Goal: Check status: Check status

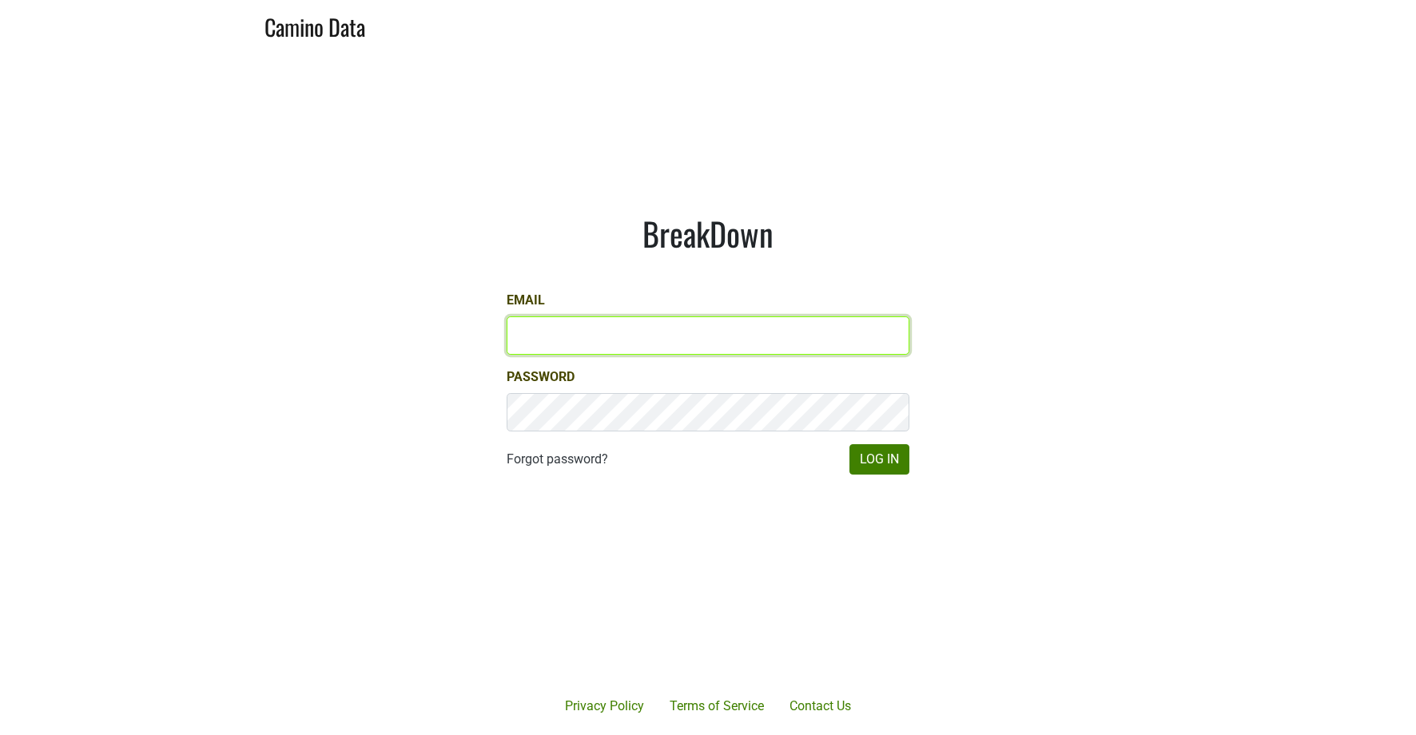
type input "kashy@ashesdiamonds.com"
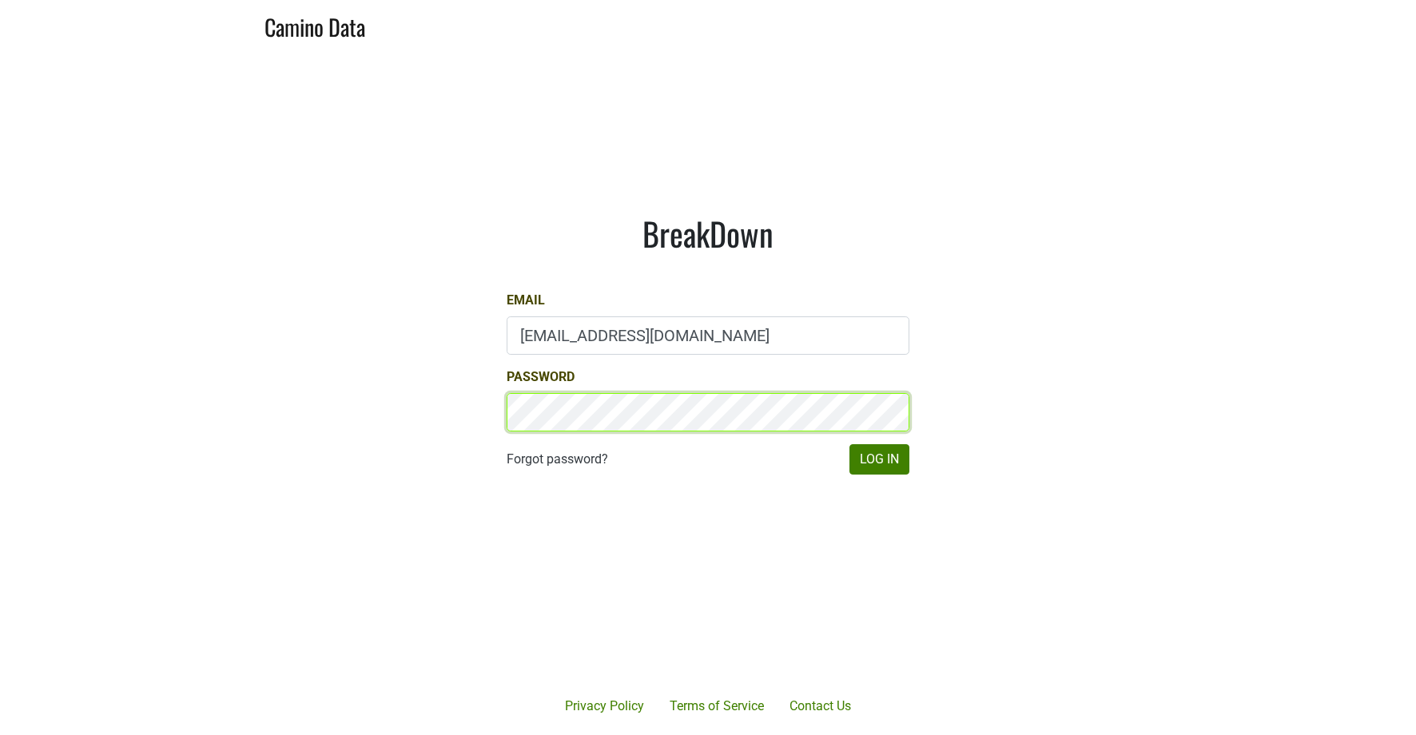
click at [879, 459] on button "Log In" at bounding box center [880, 459] width 60 height 30
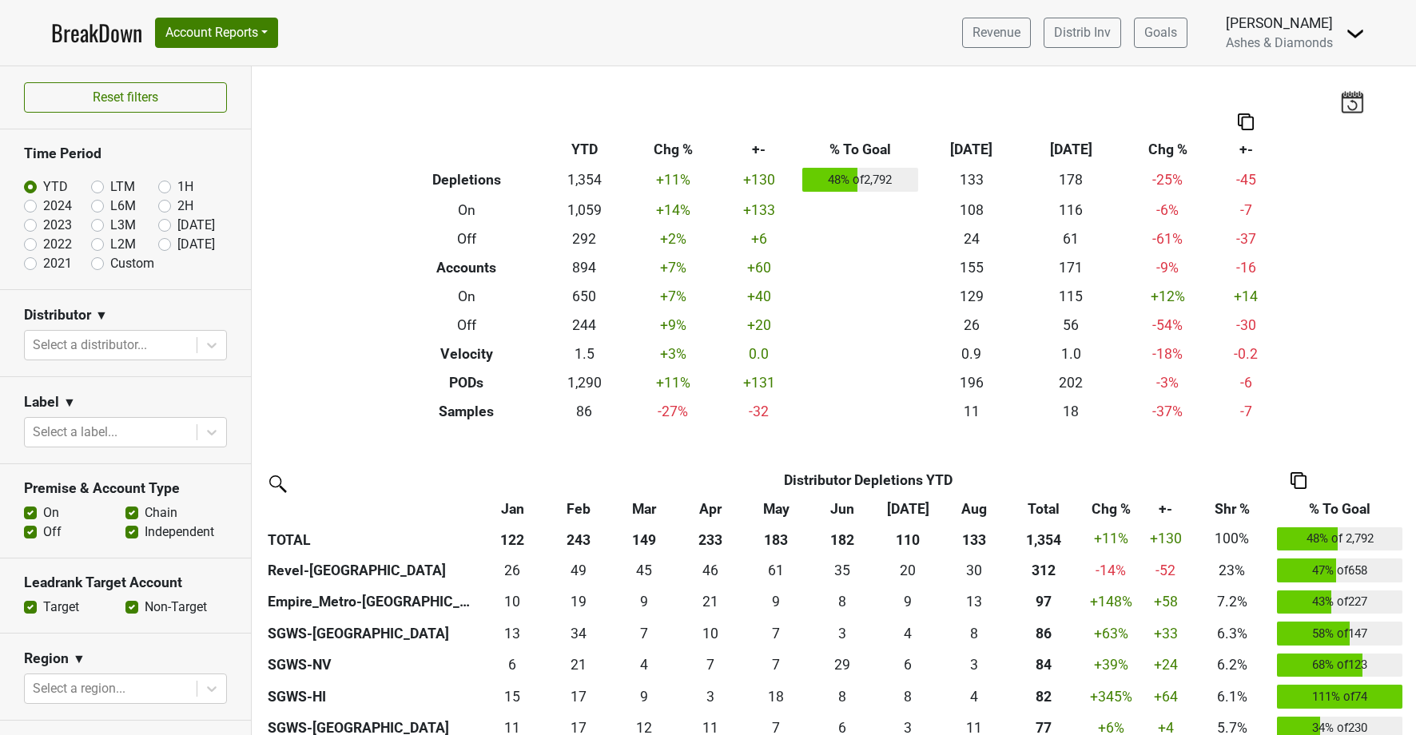
click at [177, 241] on label "[DATE]" at bounding box center [196, 244] width 38 height 19
click at [161, 241] on input "[DATE]" at bounding box center [190, 243] width 64 height 16
radio input "true"
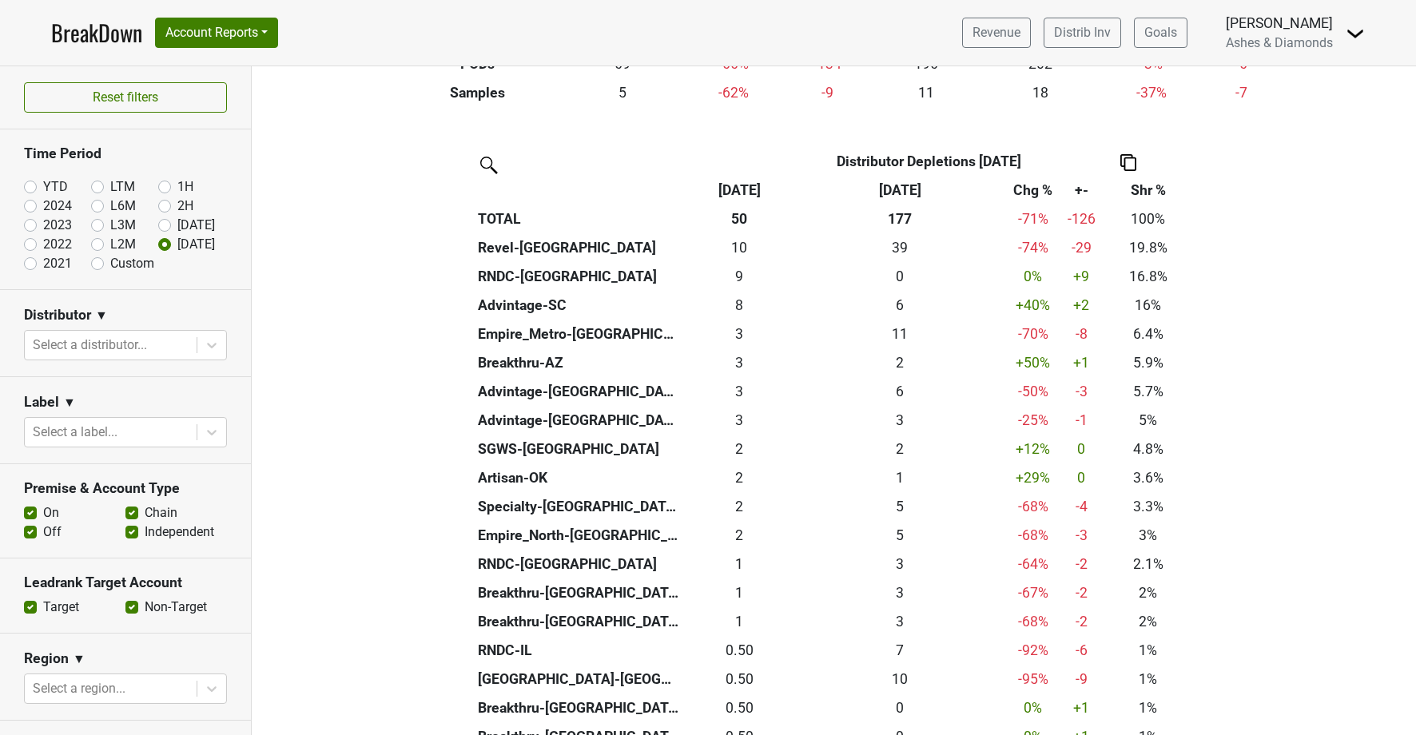
scroll to position [317, 0]
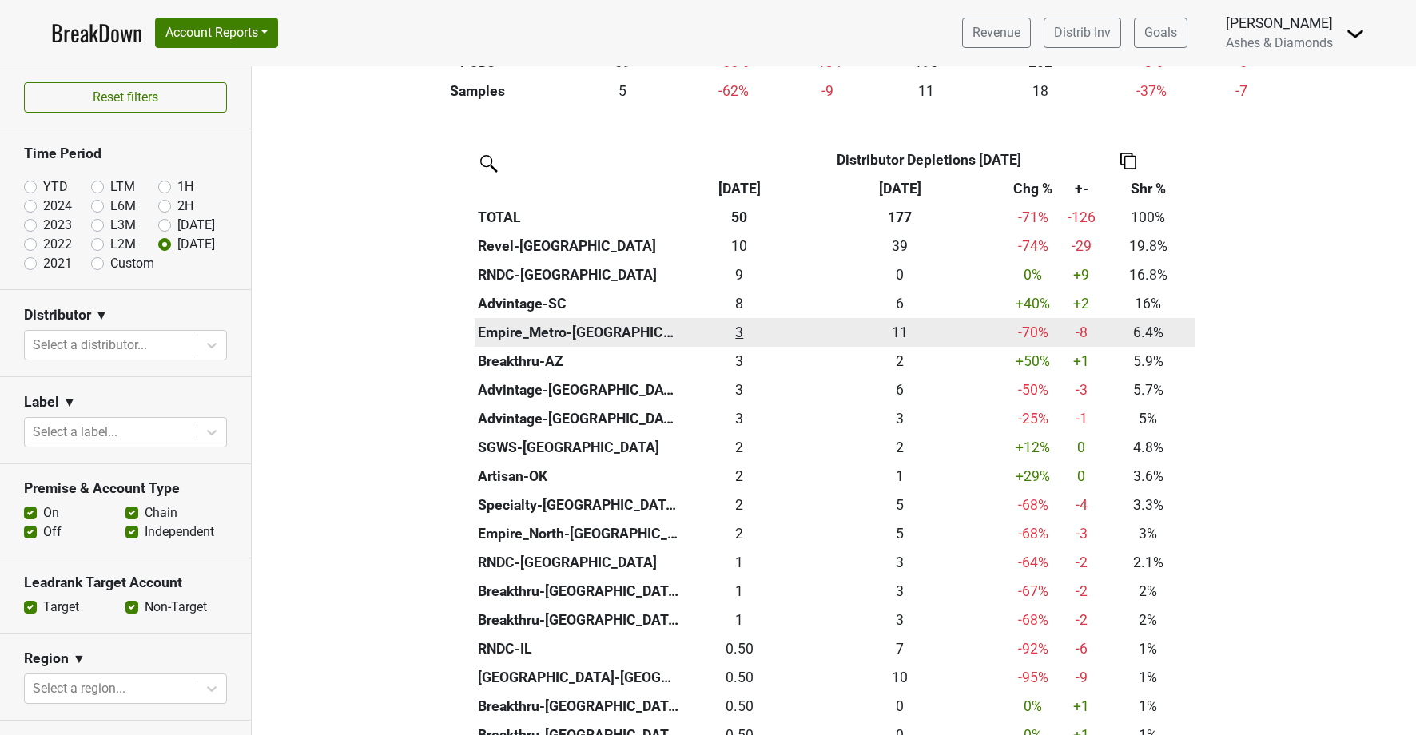
click at [744, 325] on div "3.25 3" at bounding box center [739, 332] width 105 height 21
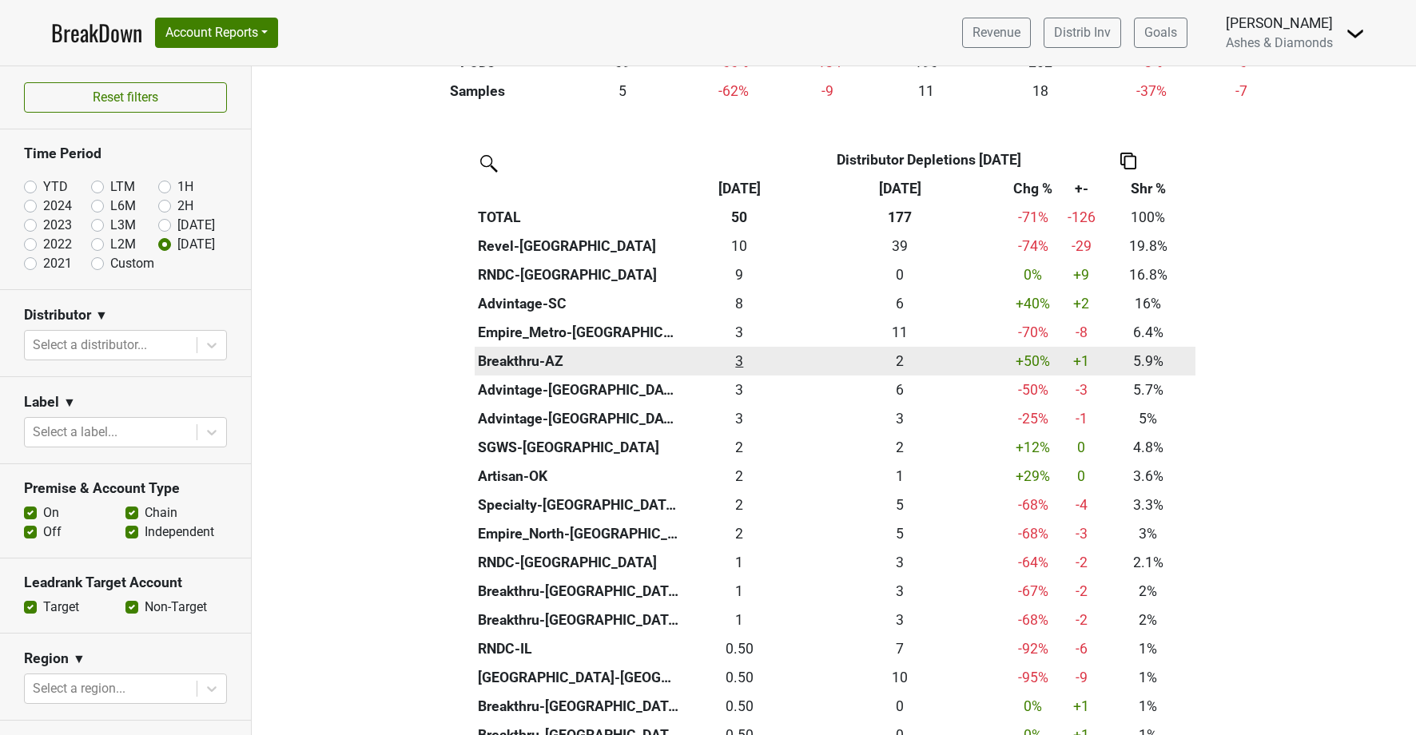
click at [741, 356] on div "3 3" at bounding box center [739, 361] width 105 height 21
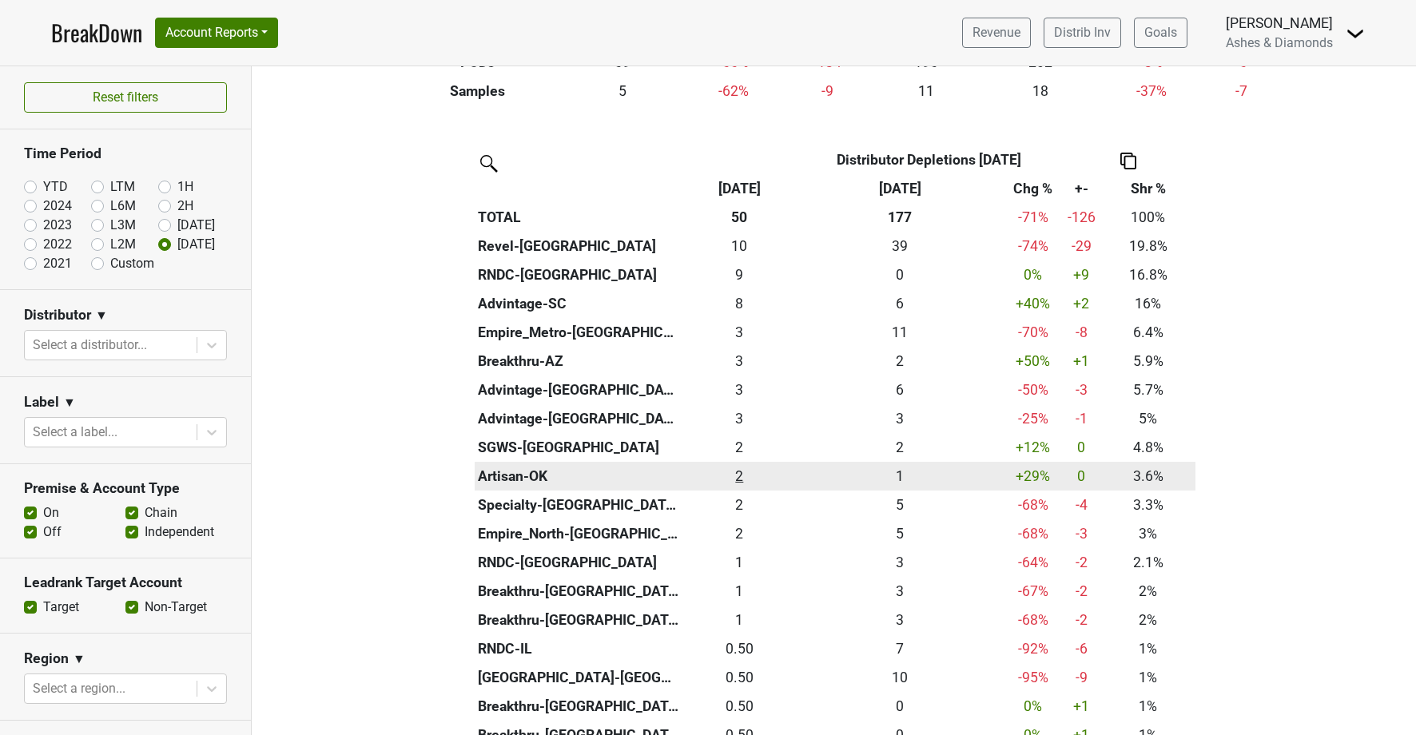
click at [742, 469] on div "1.83 2" at bounding box center [739, 476] width 105 height 21
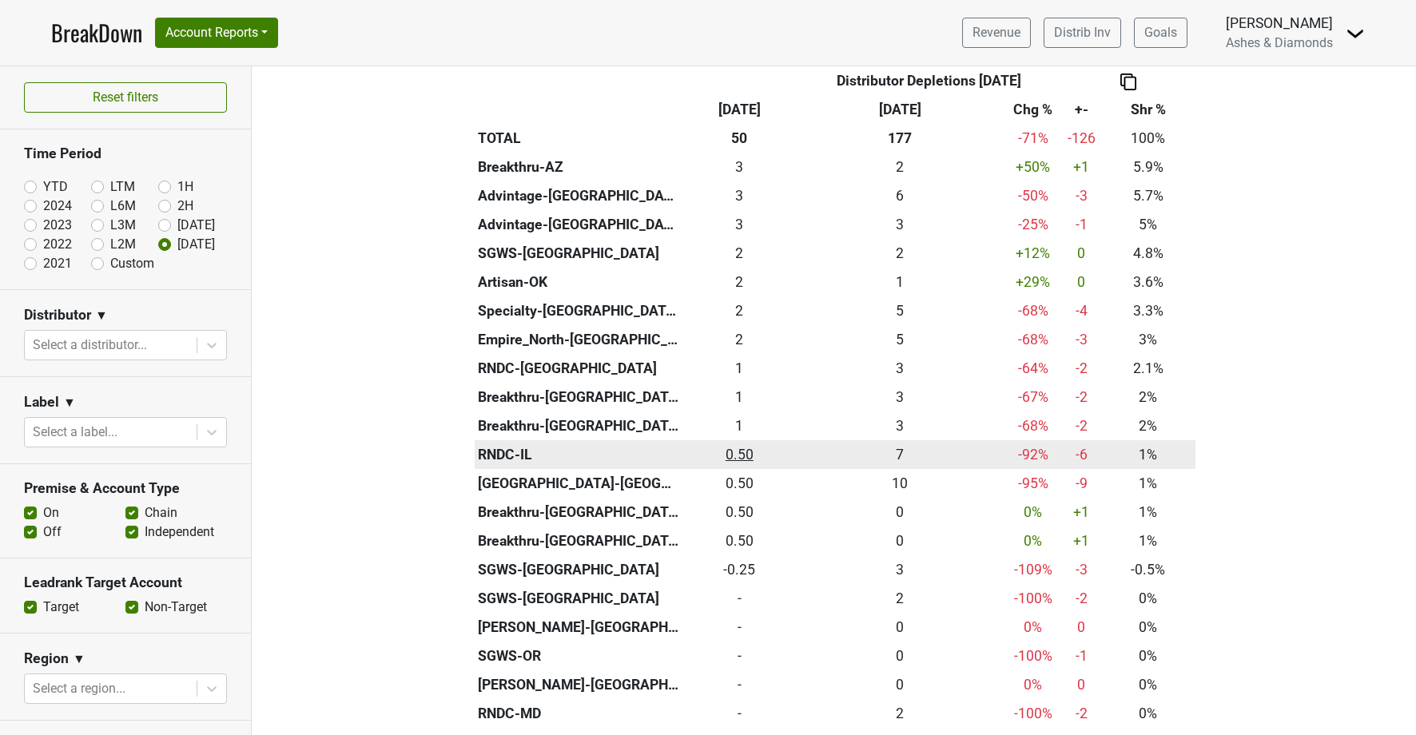
scroll to position [529, 0]
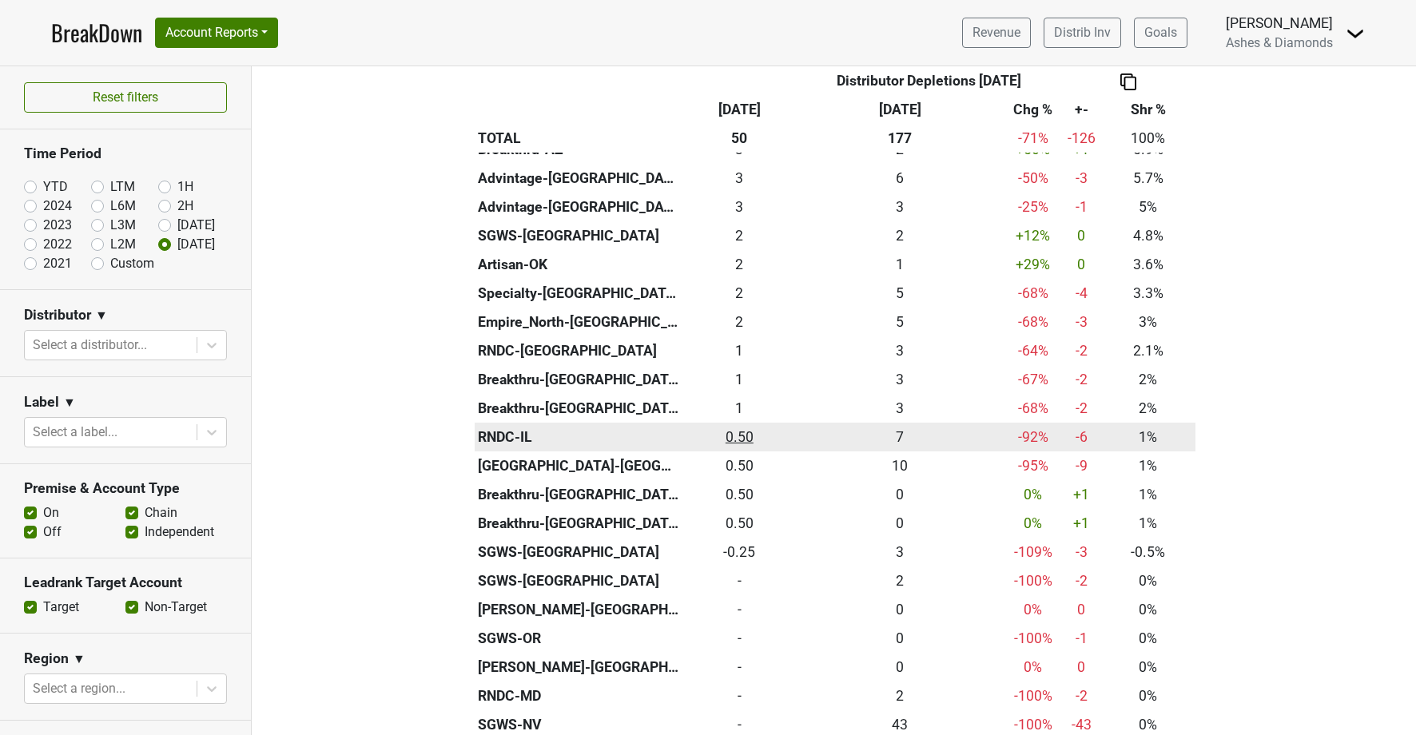
click at [740, 428] on div "0.5 0.50" at bounding box center [739, 437] width 105 height 21
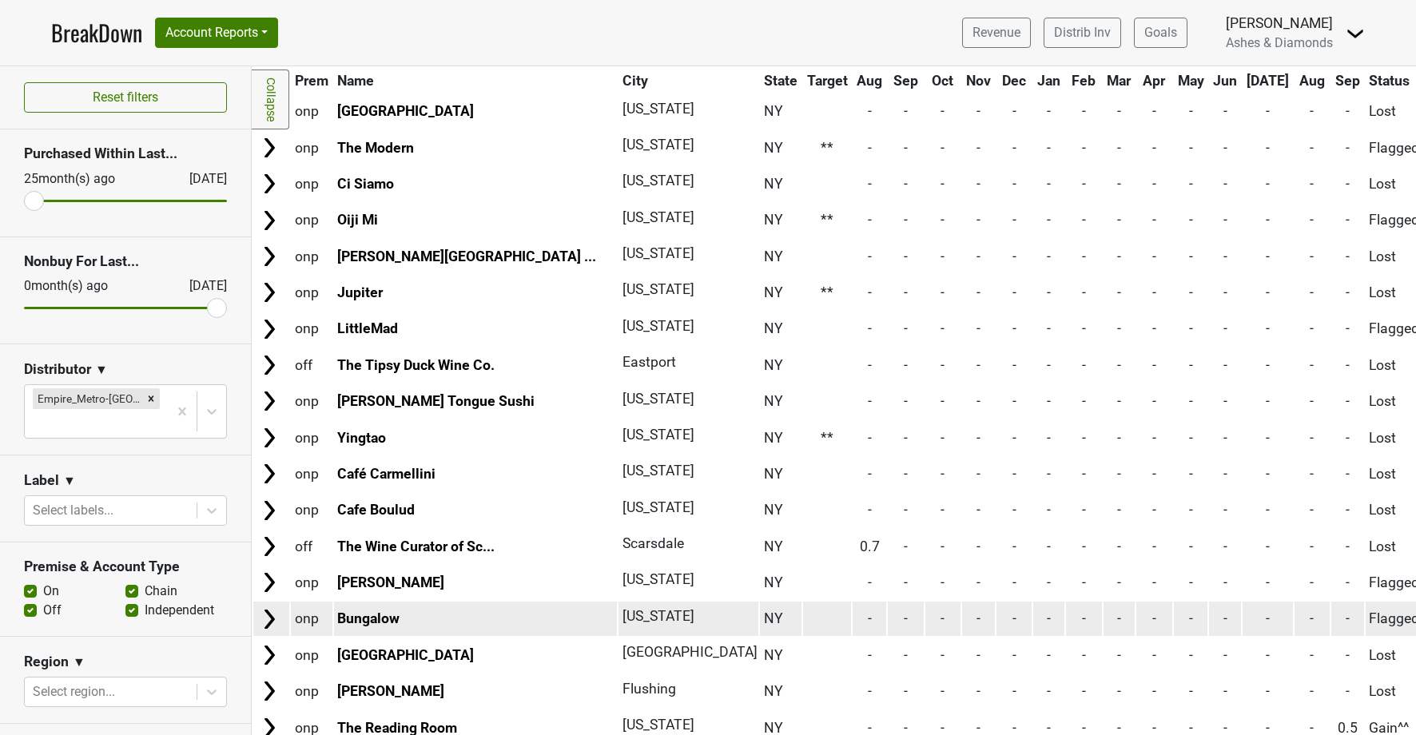
scroll to position [3345, 0]
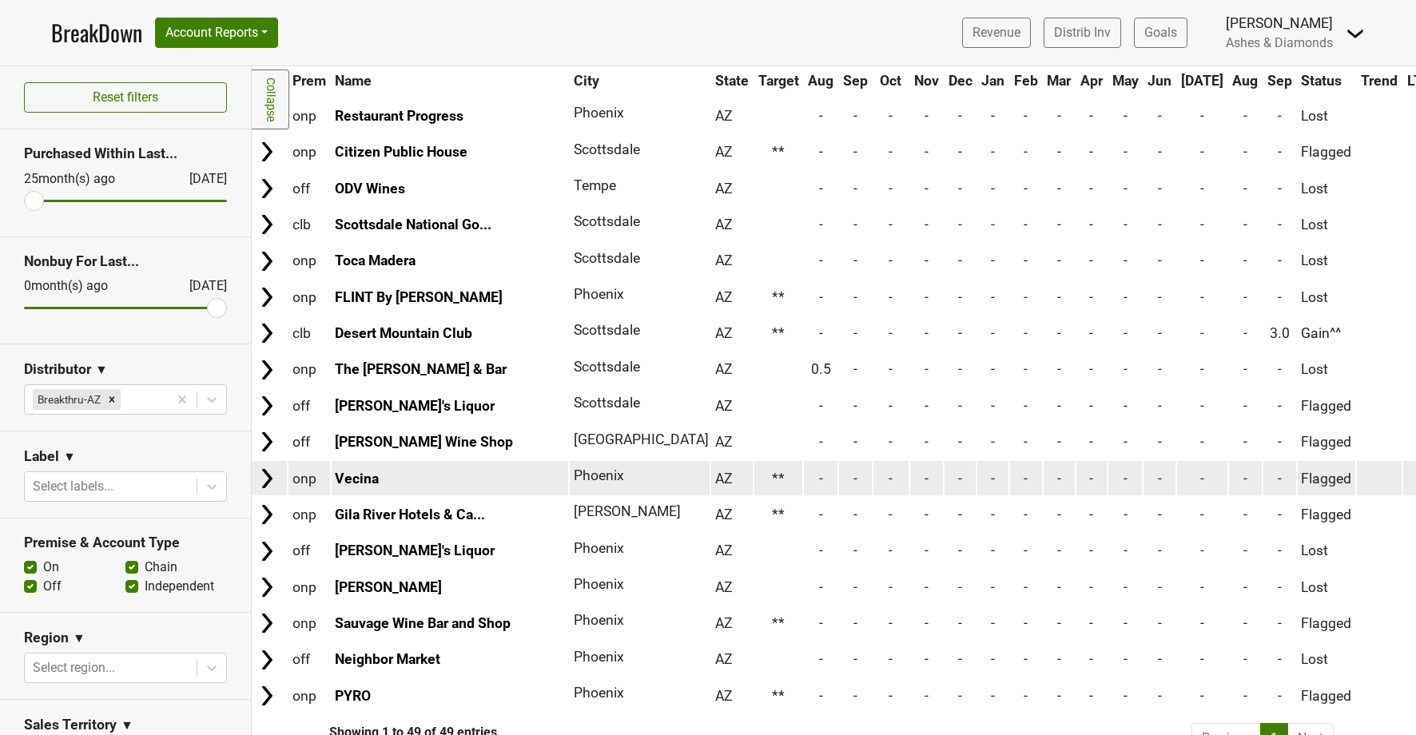
scroll to position [1277, 2]
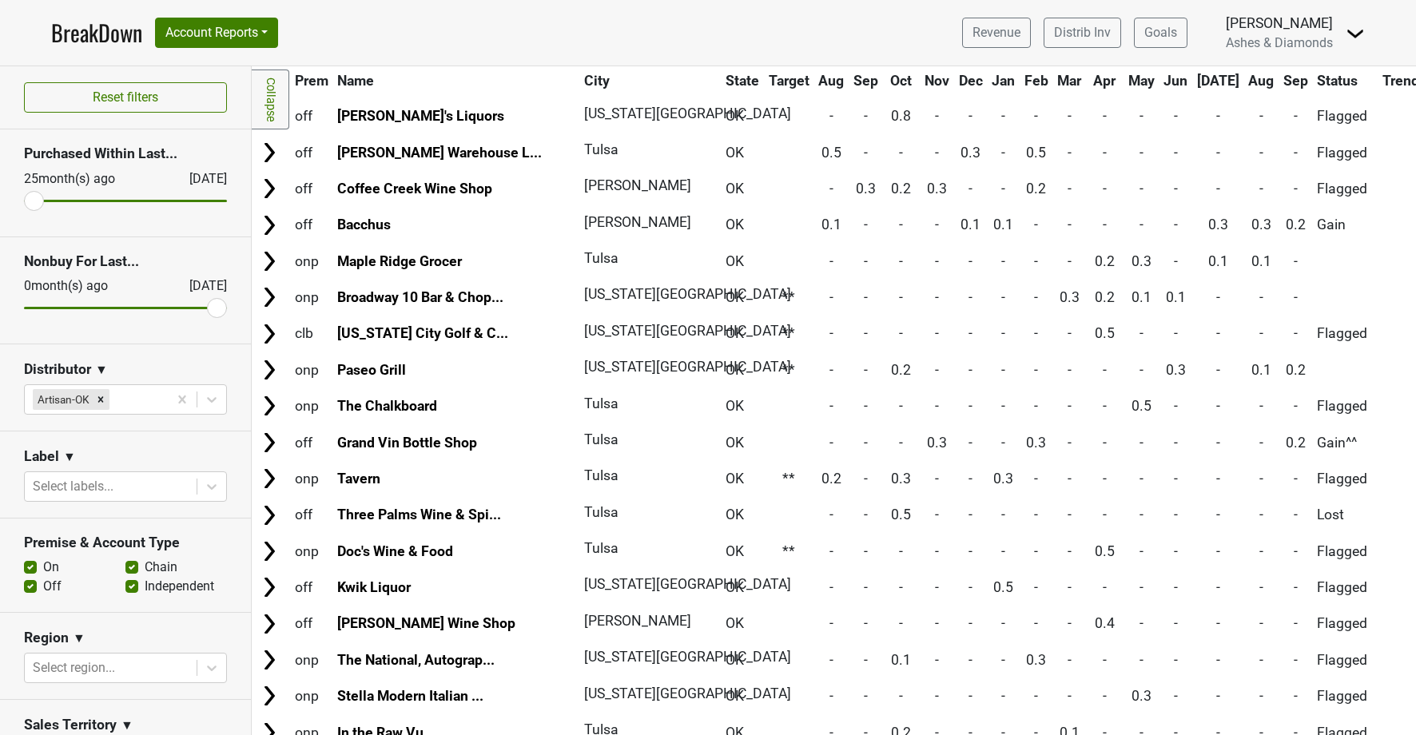
scroll to position [734, 0]
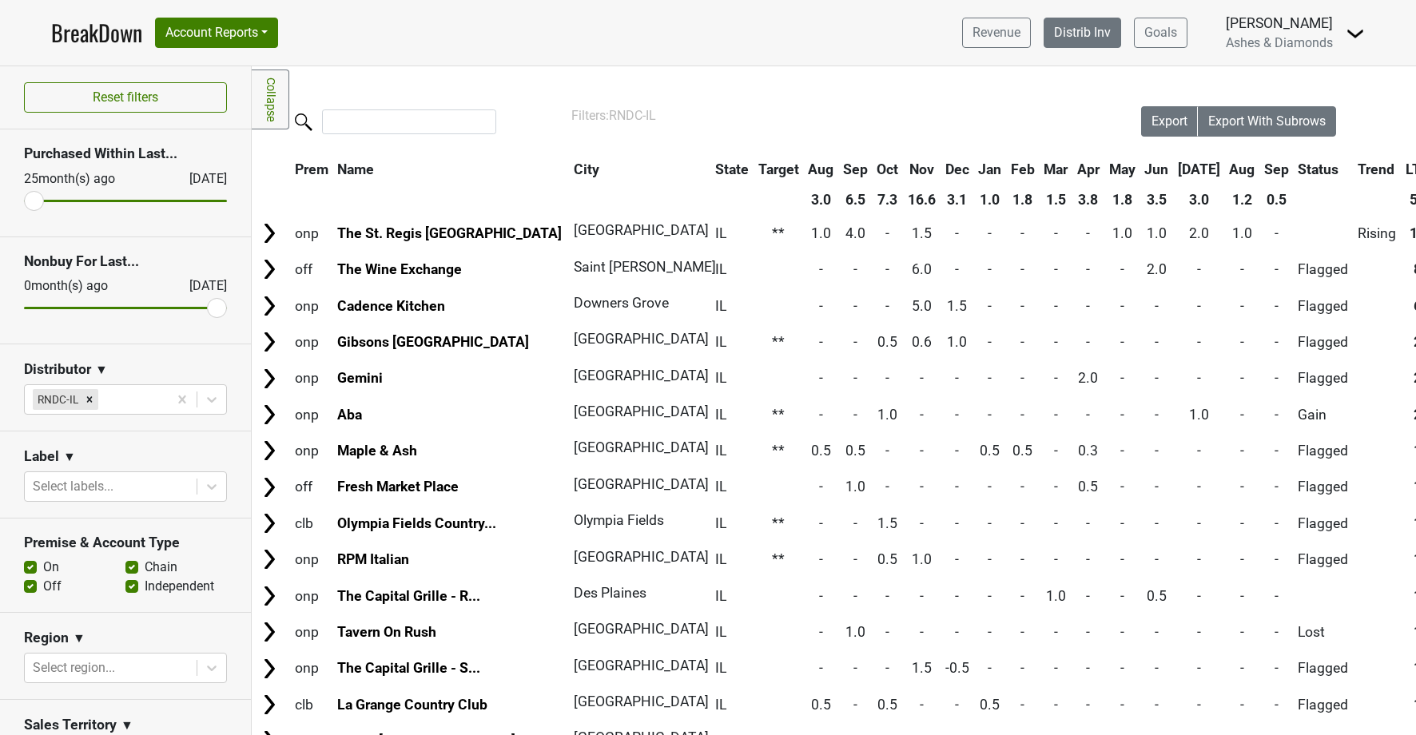
click at [1090, 30] on link "Distrib Inv" at bounding box center [1083, 33] width 78 height 30
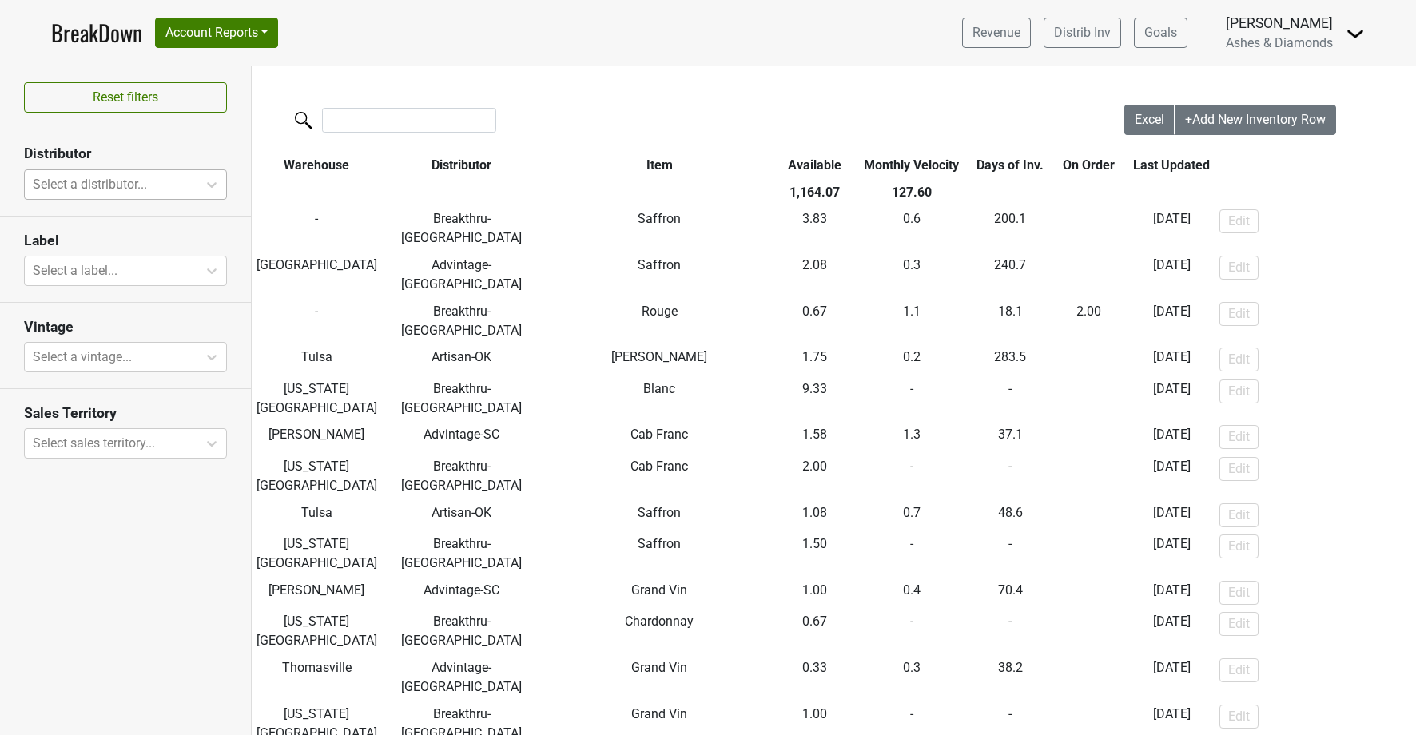
click at [109, 183] on div "Select a distributor..." at bounding box center [111, 184] width 156 height 19
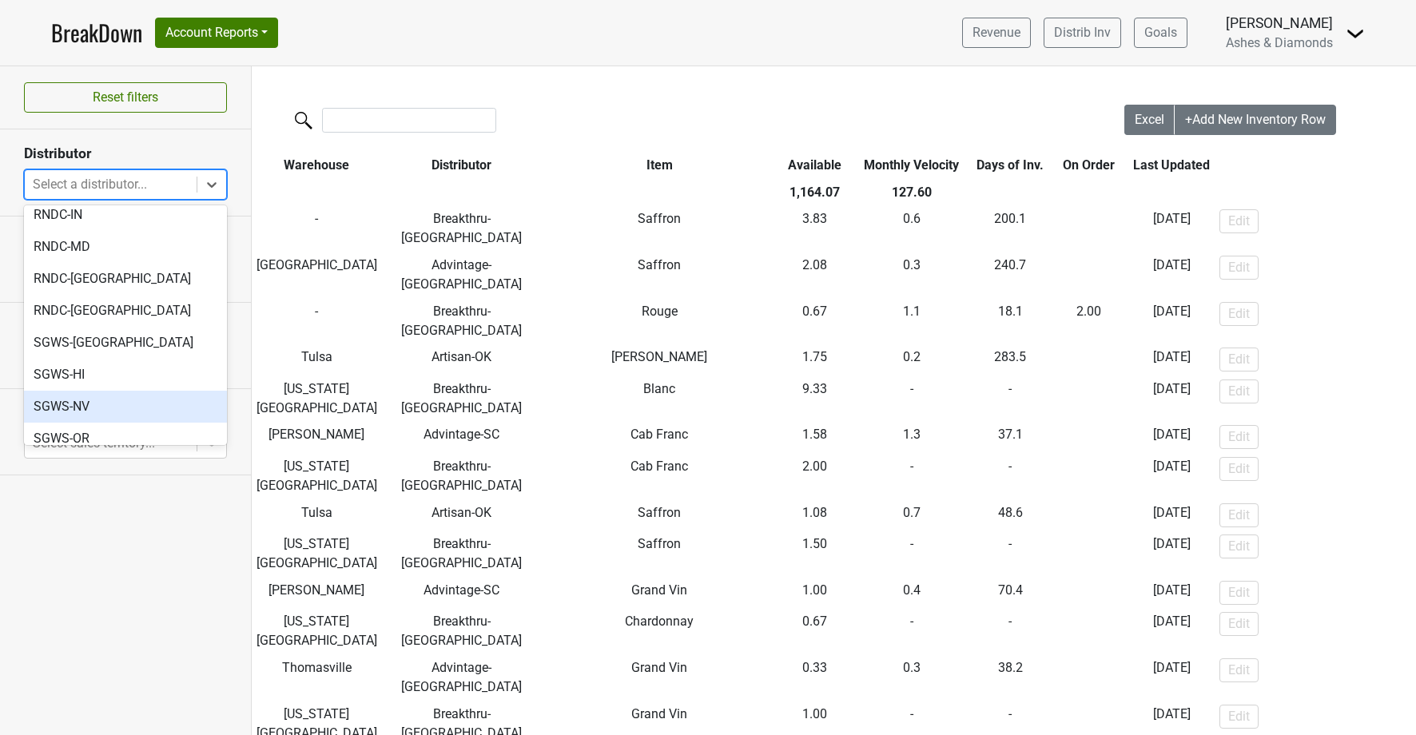
scroll to position [694, 0]
click at [102, 455] on div "SGWS-[GEOGRAPHIC_DATA]" at bounding box center [125, 471] width 203 height 32
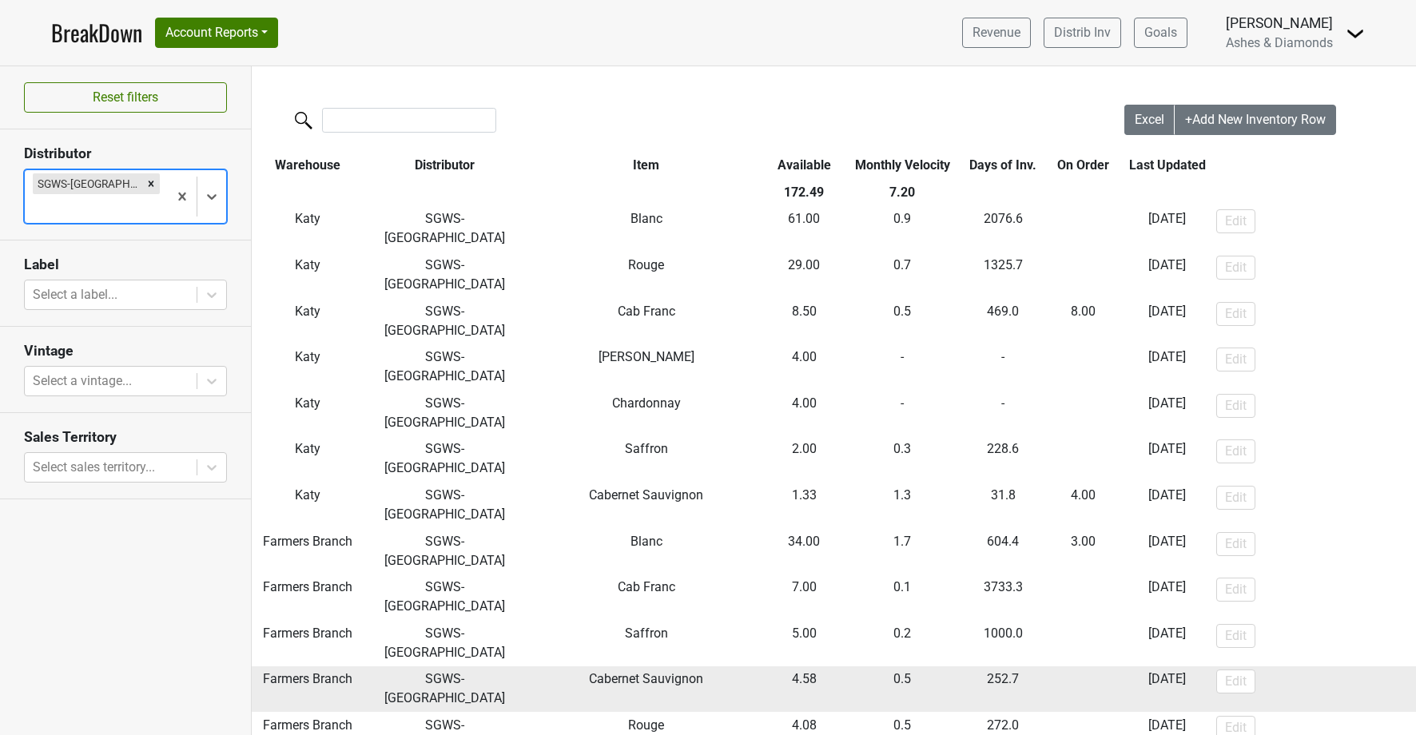
scroll to position [0, 0]
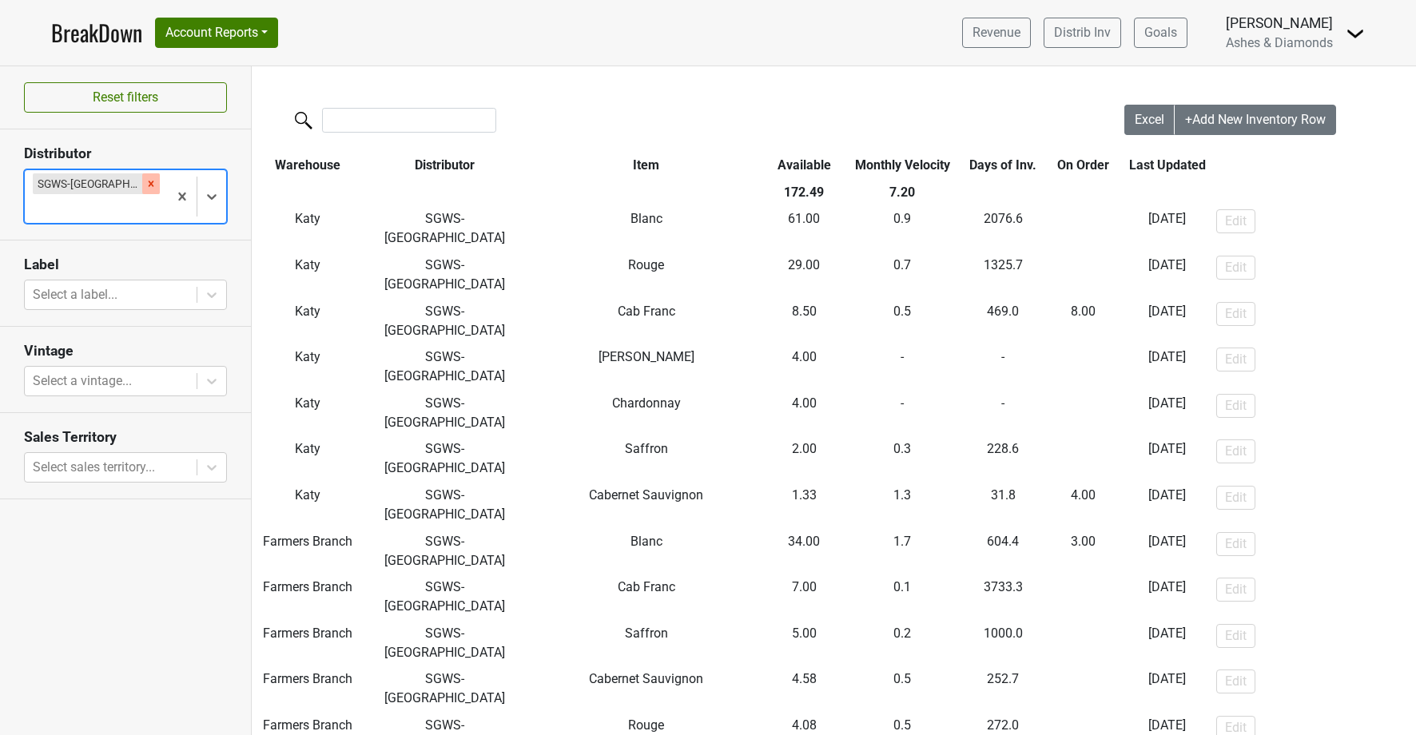
click at [142, 177] on div "Remove SGWS-TX" at bounding box center [151, 183] width 18 height 21
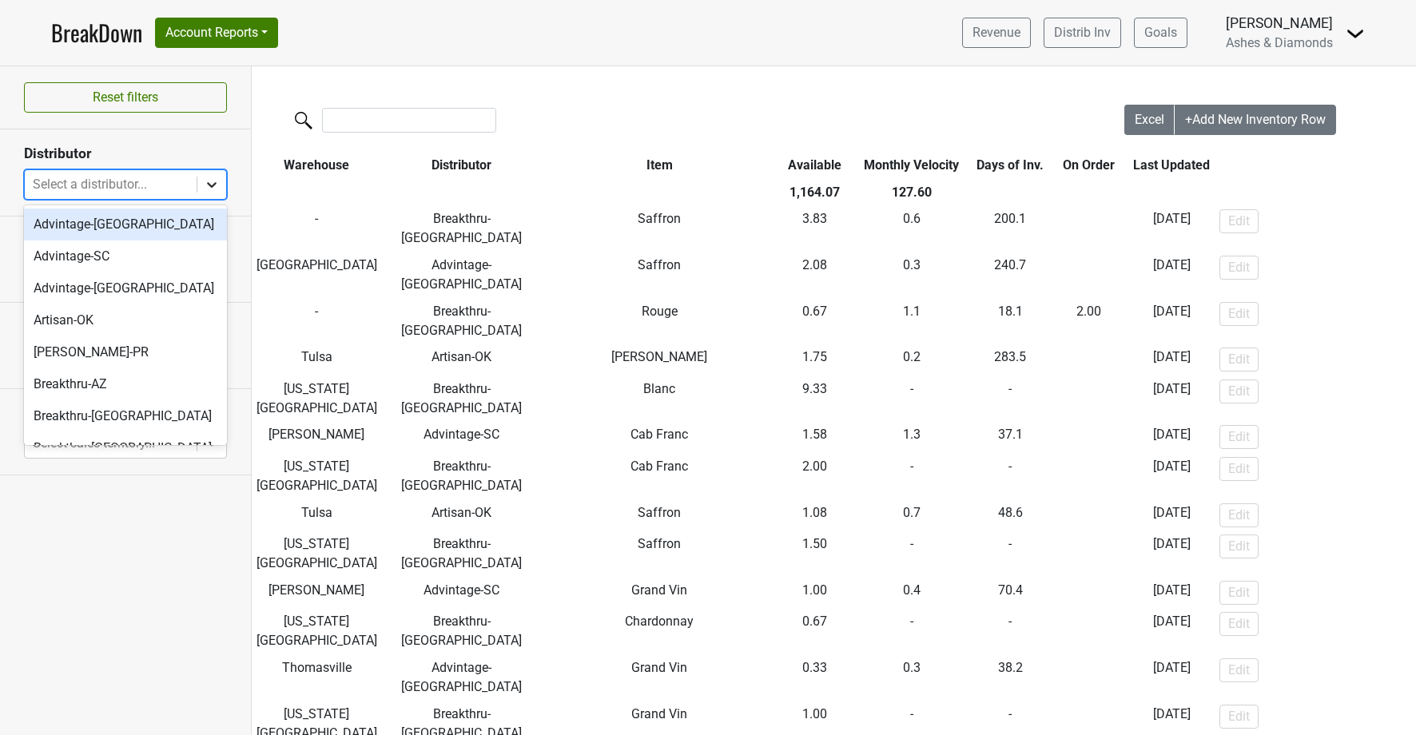
click at [207, 180] on icon at bounding box center [212, 185] width 16 height 16
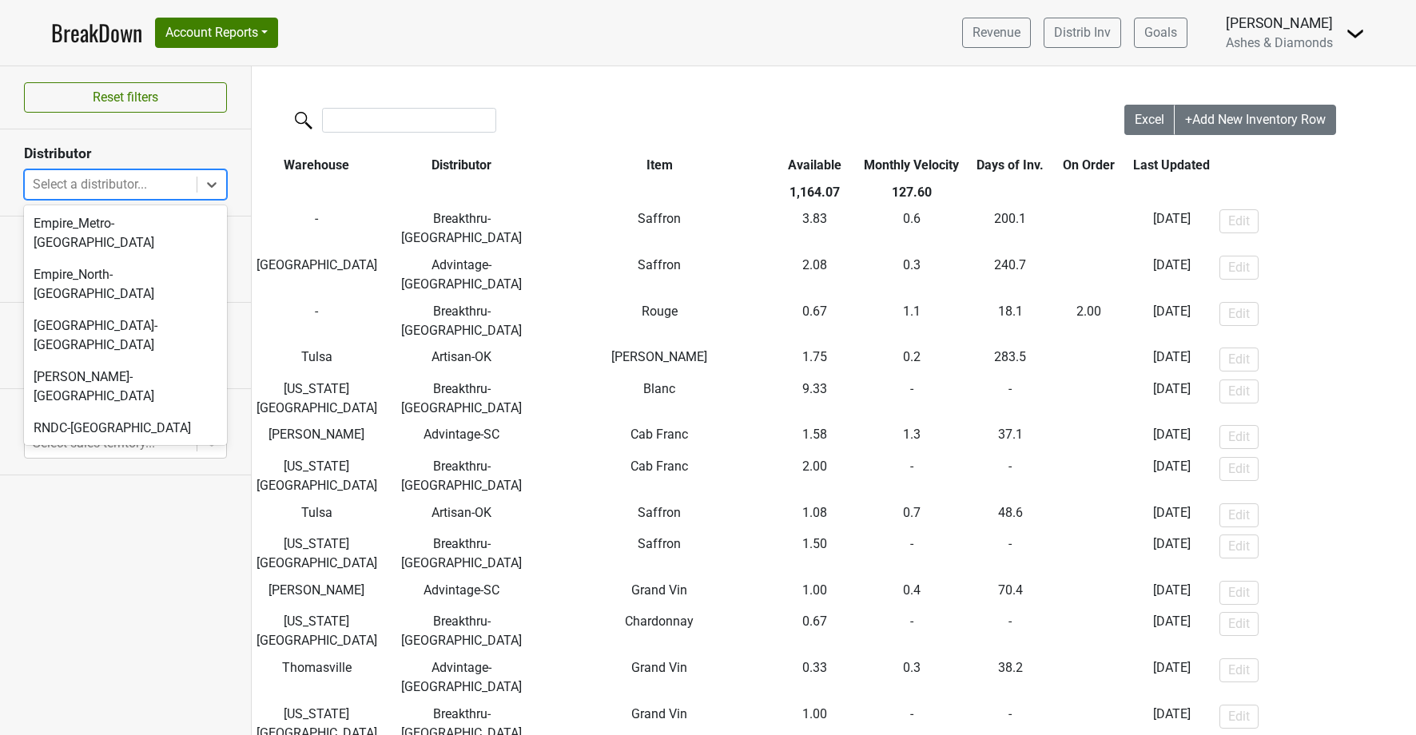
scroll to position [400, 0]
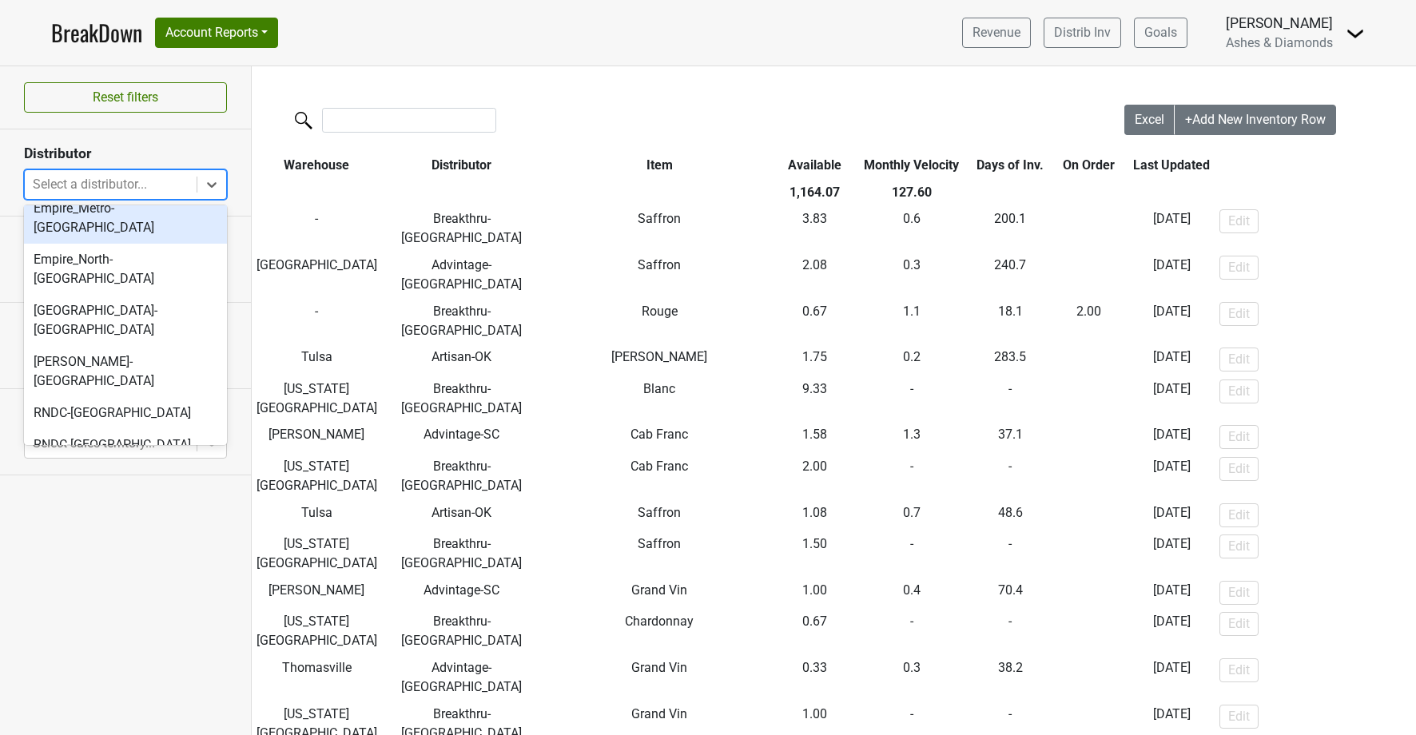
click at [137, 221] on div "Empire_Metro-[GEOGRAPHIC_DATA]" at bounding box center [125, 218] width 203 height 51
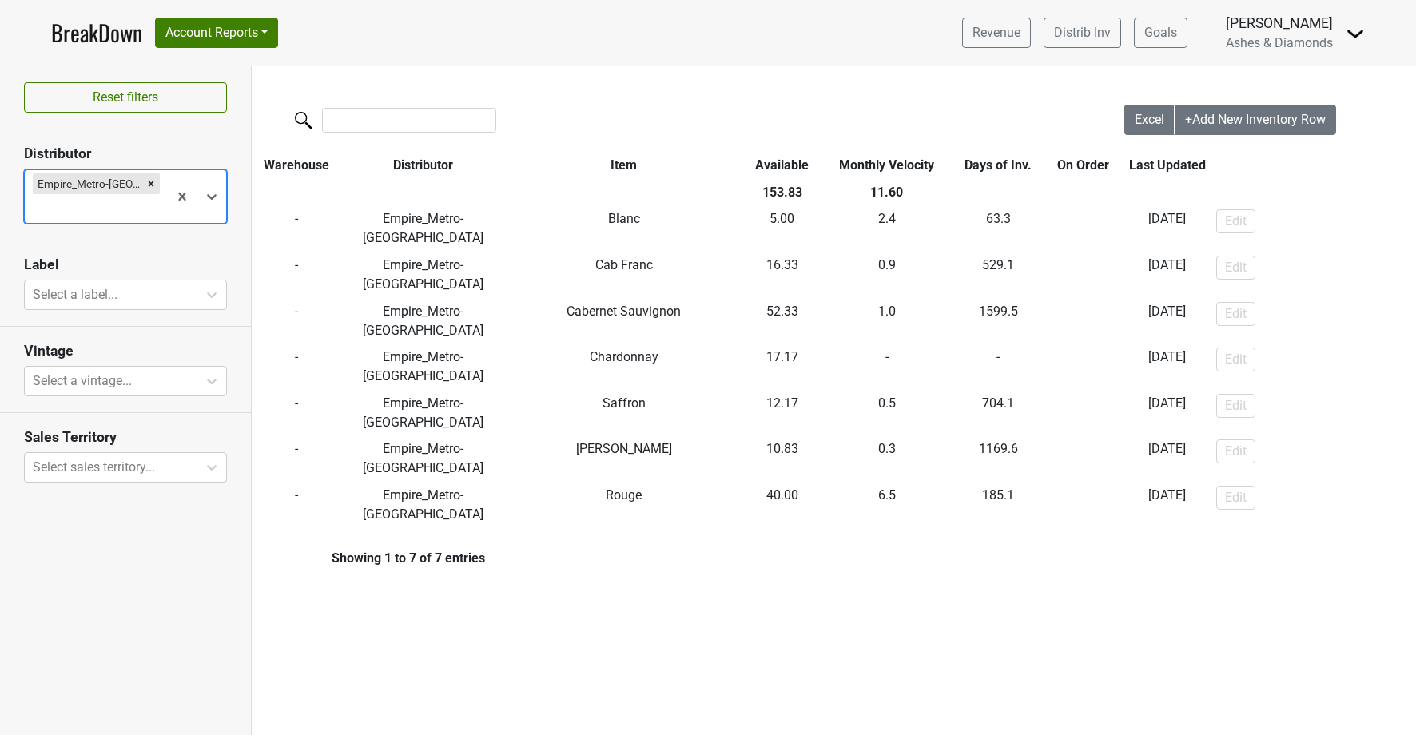
click at [145, 182] on icon "Remove Empire_Metro-NY" at bounding box center [150, 183] width 11 height 11
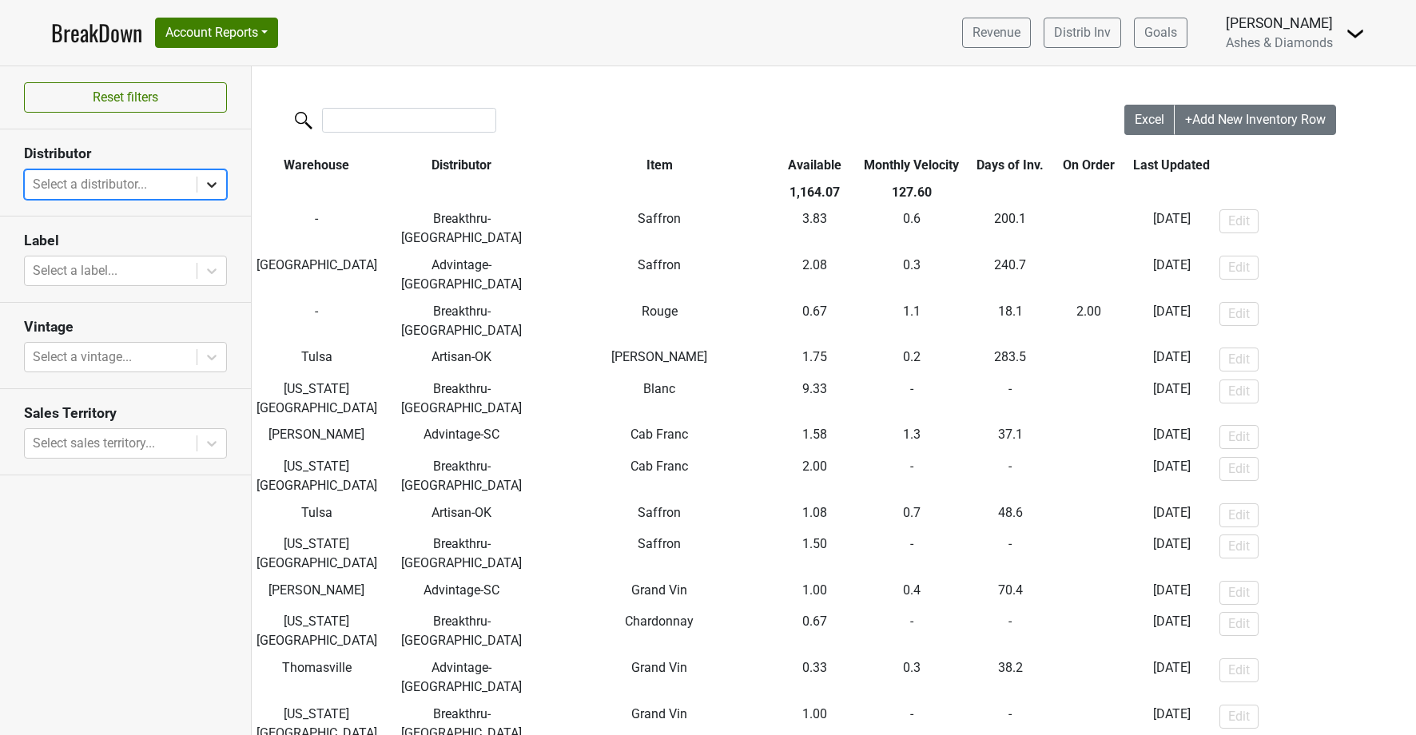
click at [206, 190] on icon at bounding box center [212, 185] width 16 height 16
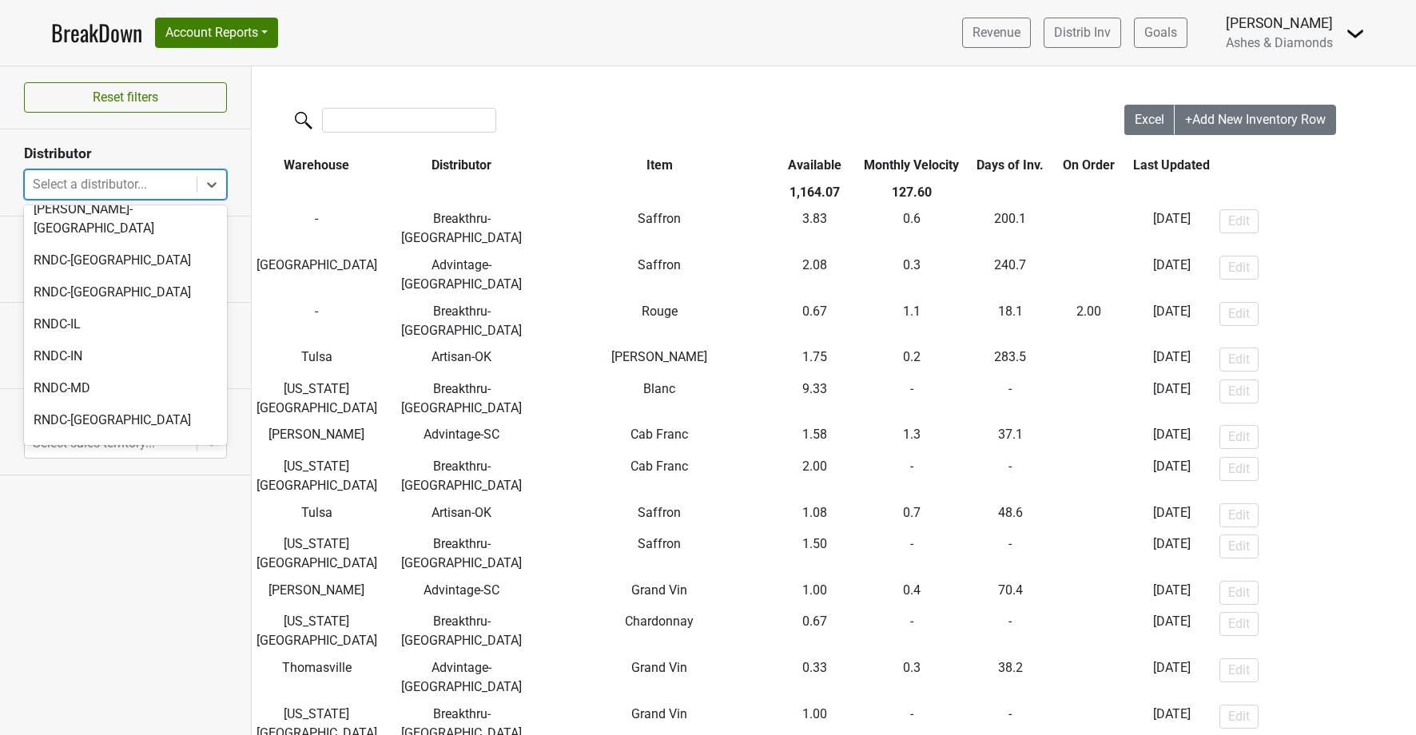
scroll to position [551, 0]
click at [125, 406] on div "RNDC-[GEOGRAPHIC_DATA]" at bounding box center [125, 422] width 203 height 32
